Goal: Transaction & Acquisition: Purchase product/service

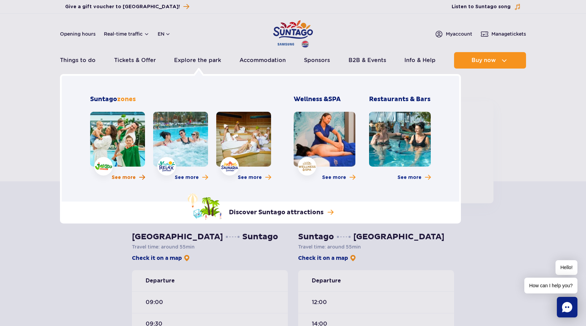
click at [126, 176] on span "See more" at bounding box center [124, 177] width 24 height 7
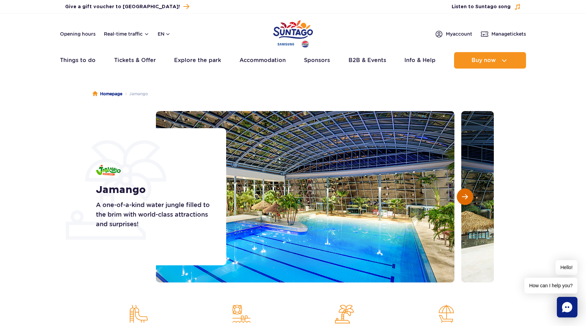
click at [466, 196] on span "Next slide" at bounding box center [465, 197] width 6 height 6
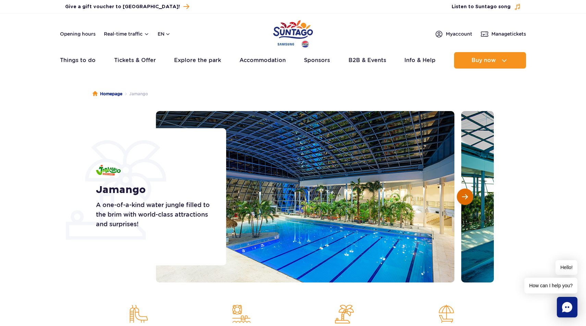
click at [466, 196] on span "Next slide" at bounding box center [465, 197] width 6 height 6
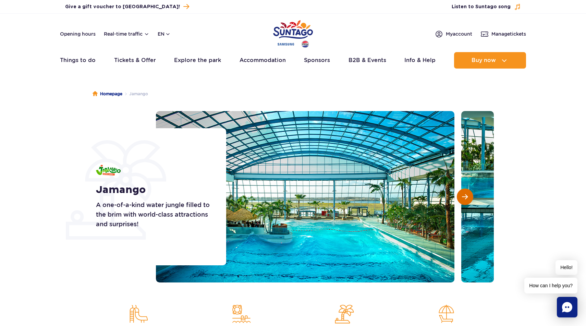
click at [466, 196] on span "Next slide" at bounding box center [465, 197] width 6 height 6
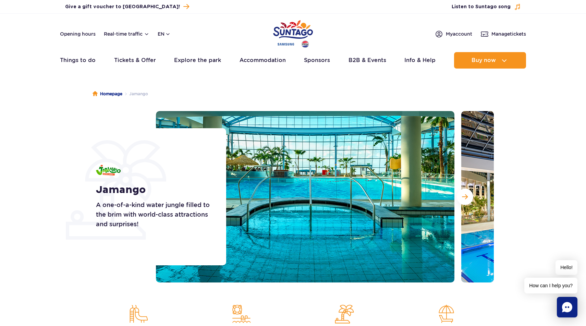
click at [94, 283] on div "Homepage Jamango Jamango A one-of-a-kind water jungle filled to the brim with w…" at bounding box center [293, 236] width 586 height 319
click at [465, 195] on span "Next slide" at bounding box center [465, 197] width 6 height 6
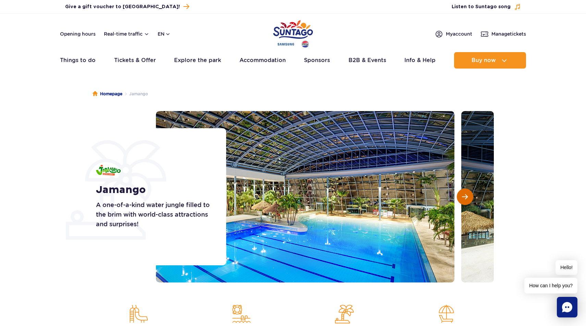
click at [465, 195] on span "Next slide" at bounding box center [465, 197] width 6 height 6
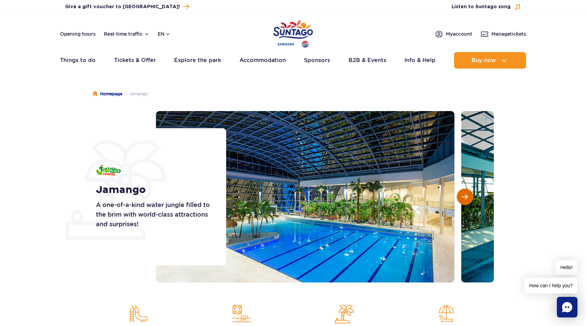
click at [465, 195] on span "Next slide" at bounding box center [465, 197] width 6 height 6
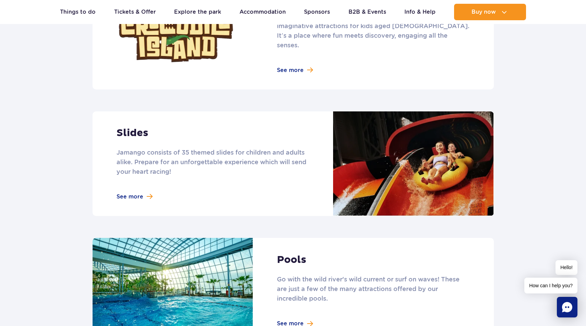
scroll to position [539, 0]
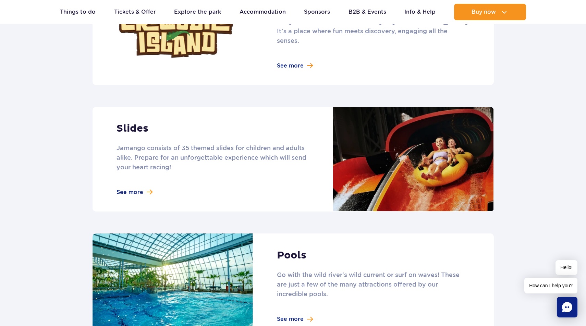
click at [134, 180] on link at bounding box center [294, 159] width 402 height 105
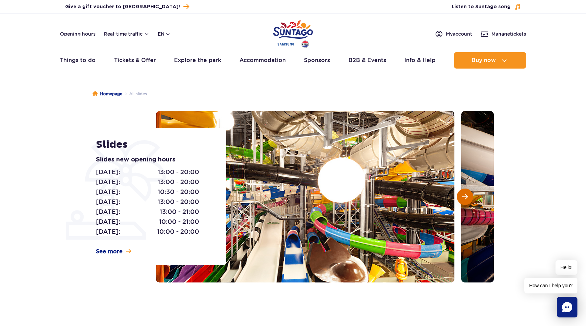
click at [468, 200] on span "Next slide" at bounding box center [465, 197] width 6 height 6
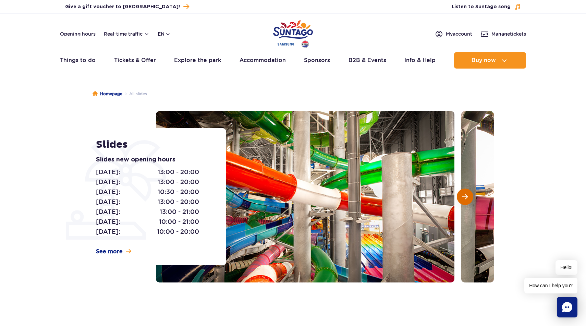
click at [467, 198] on span "Next slide" at bounding box center [465, 197] width 6 height 6
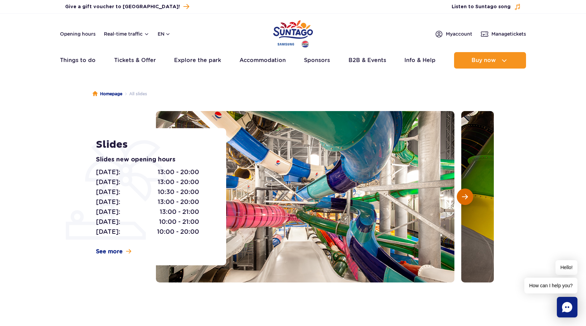
click at [467, 198] on span "Next slide" at bounding box center [465, 197] width 6 height 6
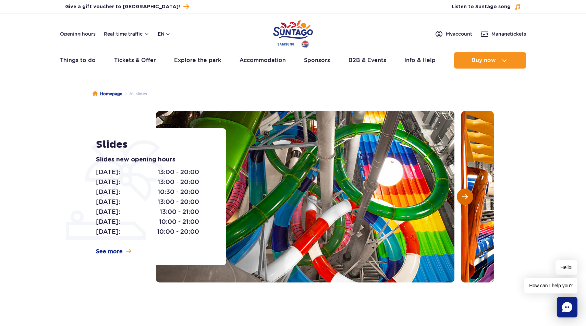
click at [467, 198] on span "Next slide" at bounding box center [465, 197] width 6 height 6
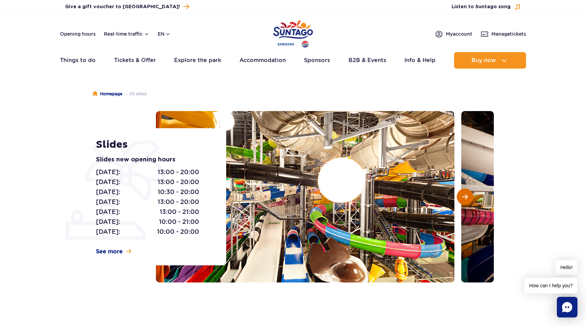
click at [467, 198] on span "Next slide" at bounding box center [465, 197] width 6 height 6
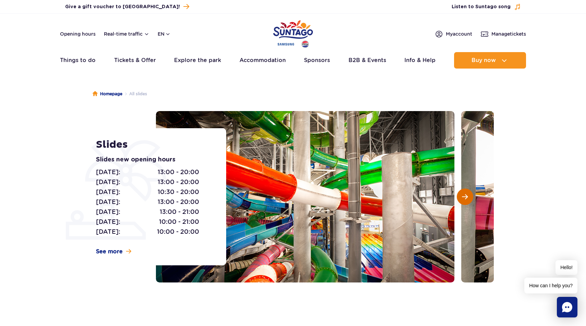
click at [467, 198] on span "Next slide" at bounding box center [465, 197] width 6 height 6
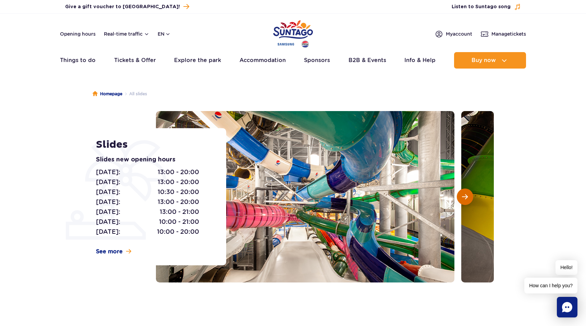
click at [467, 198] on span "Next slide" at bounding box center [465, 197] width 6 height 6
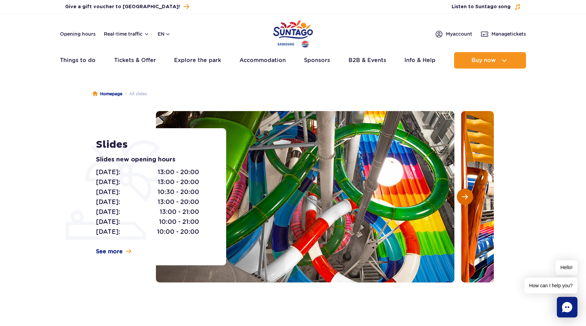
click at [466, 199] on span "Next slide" at bounding box center [465, 197] width 6 height 6
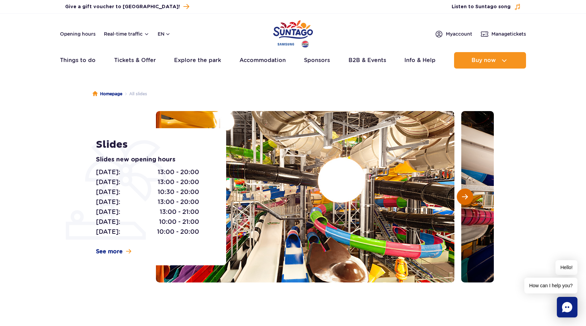
click at [466, 199] on span "Next slide" at bounding box center [465, 197] width 6 height 6
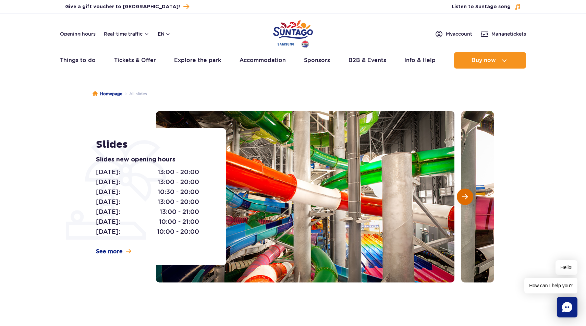
click at [466, 199] on span "Next slide" at bounding box center [465, 197] width 6 height 6
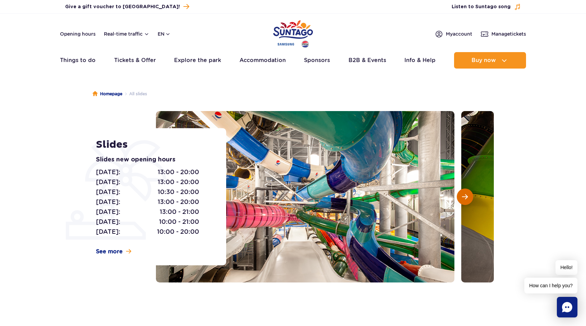
click at [467, 198] on span "Next slide" at bounding box center [465, 197] width 6 height 6
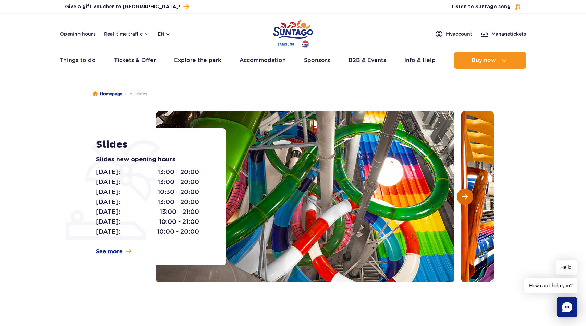
click at [467, 198] on span "Next slide" at bounding box center [465, 197] width 6 height 6
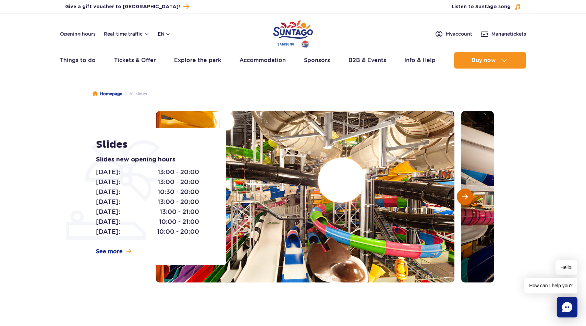
click at [467, 198] on span "Next slide" at bounding box center [465, 197] width 6 height 6
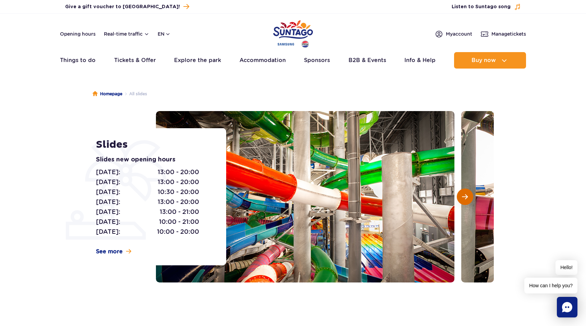
click at [467, 198] on span "Next slide" at bounding box center [465, 197] width 6 height 6
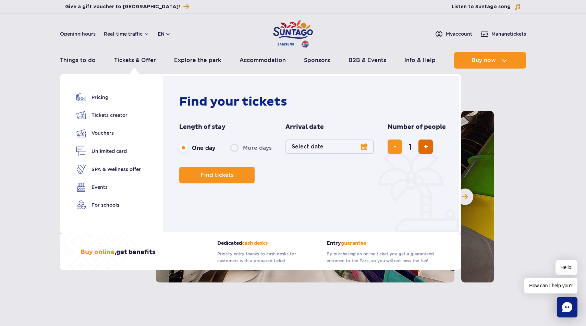
click at [426, 147] on span "add ticket" at bounding box center [426, 147] width 4 height 0
type input "5"
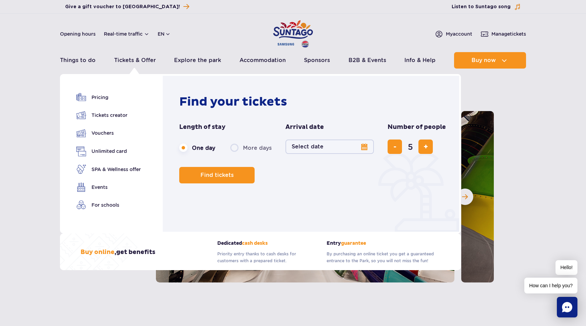
click at [336, 146] on button "Select date" at bounding box center [330, 147] width 88 height 14
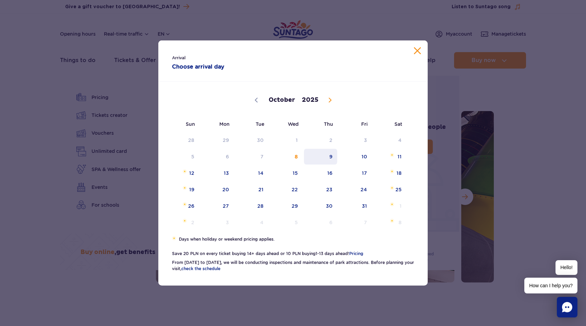
click at [332, 155] on span "9" at bounding box center [320, 157] width 35 height 16
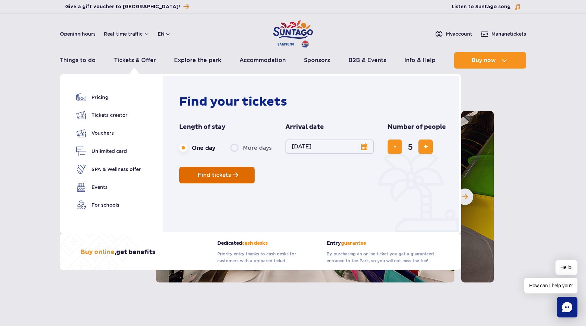
click at [226, 180] on button "Find tickets" at bounding box center [216, 175] width 75 height 16
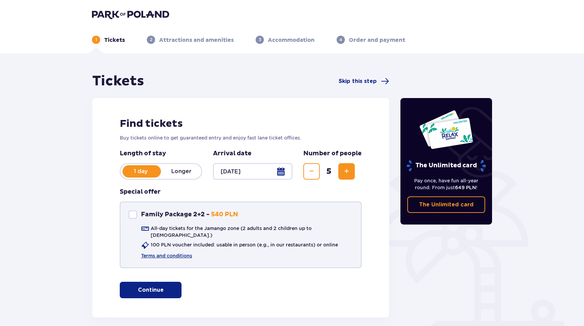
click at [132, 214] on div "Family Package 2+2" at bounding box center [133, 215] width 8 height 8
checkbox input "true"
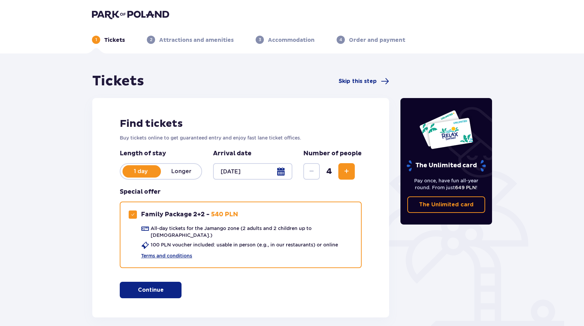
click at [159, 284] on button "Continue" at bounding box center [151, 290] width 62 height 16
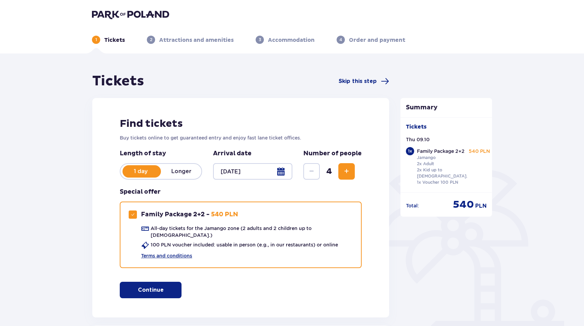
click at [349, 173] on span "Increase" at bounding box center [346, 171] width 8 height 8
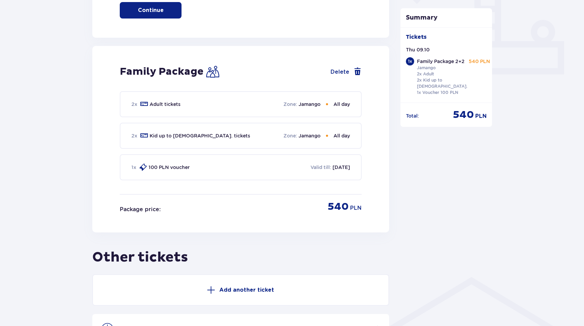
scroll to position [278, 0]
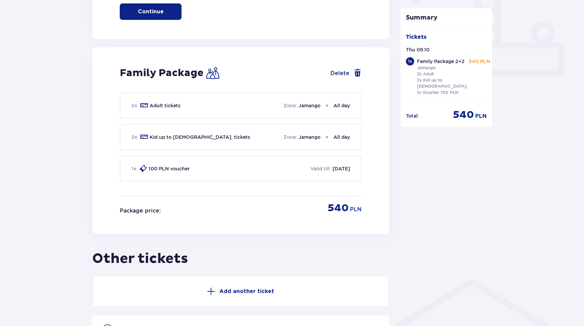
click at [174, 165] on p "100 PLN voucher" at bounding box center [168, 168] width 41 height 7
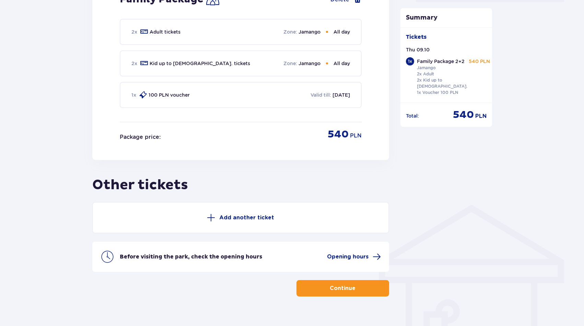
scroll to position [358, 0]
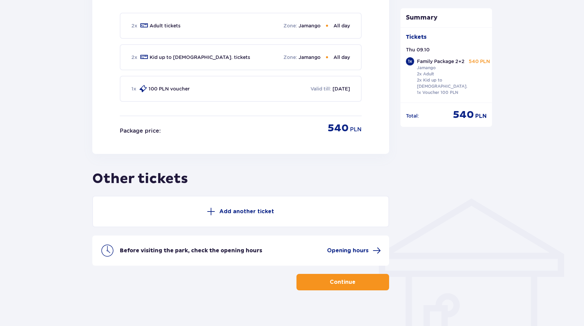
click at [249, 208] on p "Add another ticket" at bounding box center [246, 212] width 55 height 8
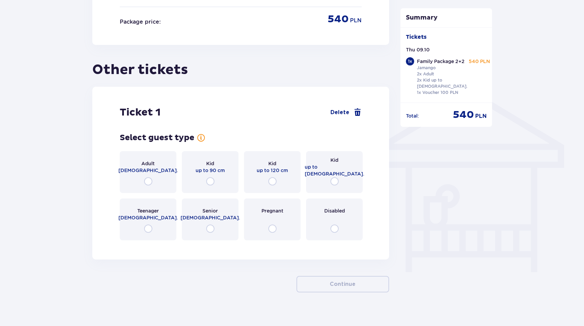
scroll to position [469, 0]
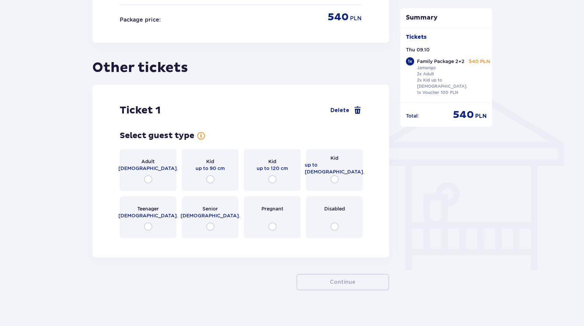
click at [336, 175] on input "radio" at bounding box center [334, 179] width 8 height 8
radio input "true"
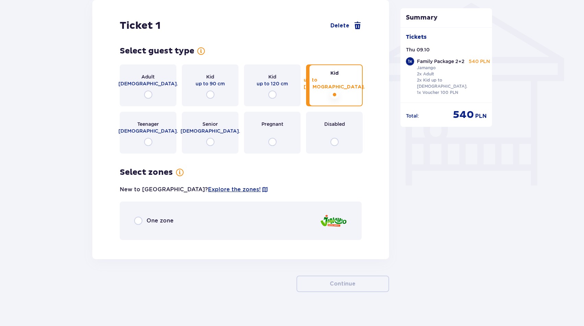
scroll to position [556, 0]
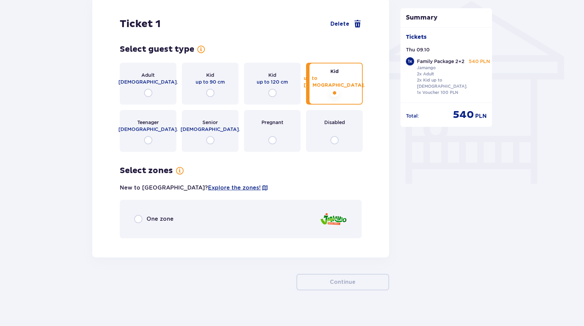
click at [138, 215] on input "radio" at bounding box center [138, 219] width 8 height 8
radio input "true"
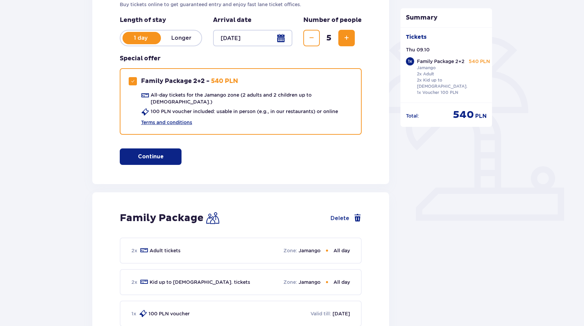
scroll to position [0, 0]
